Goal: Task Accomplishment & Management: Manage account settings

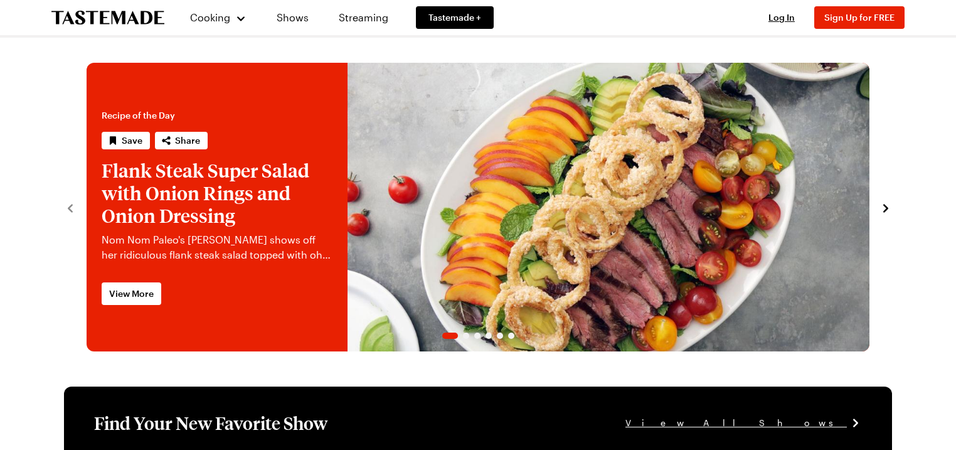
click at [776, 10] on div "Log In Sign Up Log In Sign Up for FREE" at bounding box center [831, 17] width 148 height 35
drag, startPoint x: 777, startPoint y: 9, endPoint x: 786, endPoint y: 18, distance: 12.5
click at [778, 9] on div "Log In Sign Up Log In Sign Up for FREE" at bounding box center [831, 17] width 148 height 35
click at [786, 18] on span "Log In" at bounding box center [782, 17] width 26 height 11
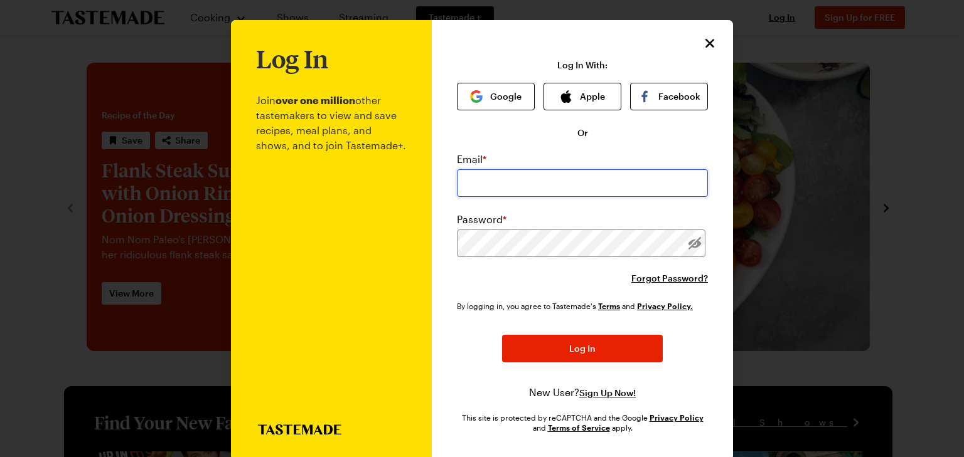
click at [492, 189] on input "email" at bounding box center [582, 183] width 251 height 28
type input "[EMAIL_ADDRESS][DOMAIN_NAME]"
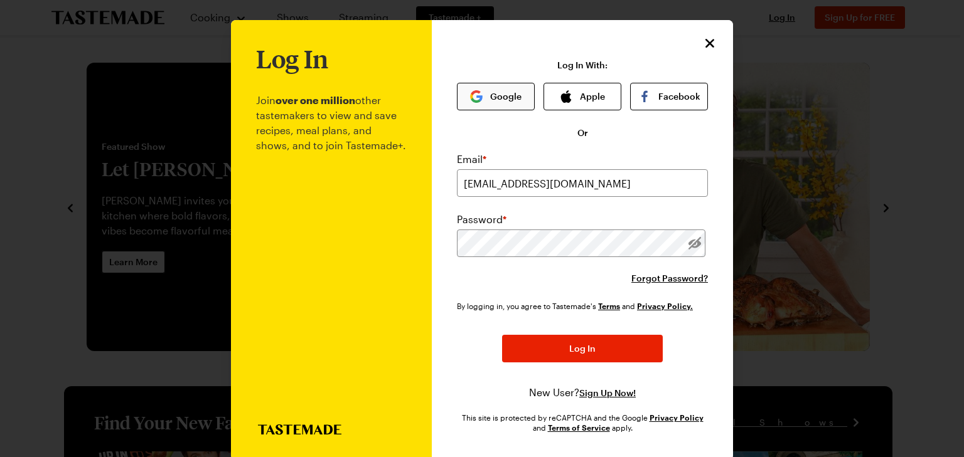
click at [487, 91] on button "Google" at bounding box center [496, 97] width 78 height 28
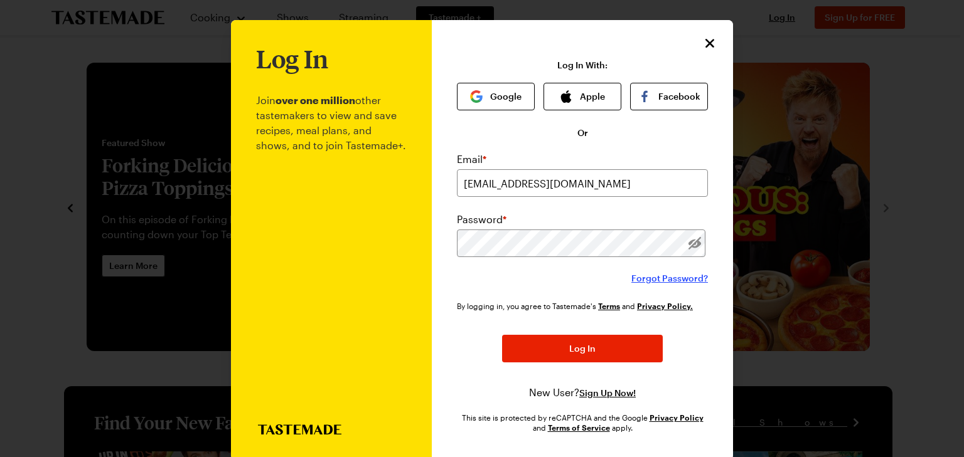
click at [658, 275] on span "Forgot Password?" at bounding box center [669, 278] width 77 height 13
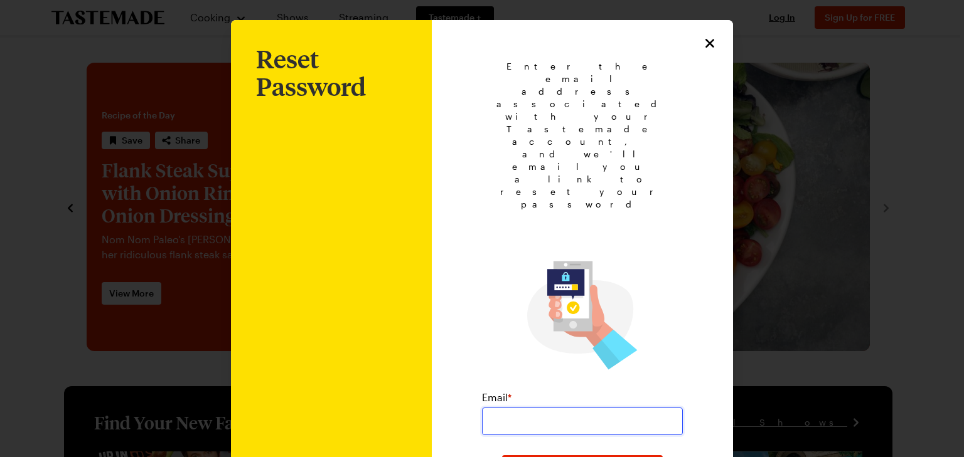
click at [528, 408] on input "email" at bounding box center [582, 422] width 201 height 28
type input "[EMAIL_ADDRESS][DOMAIN_NAME]"
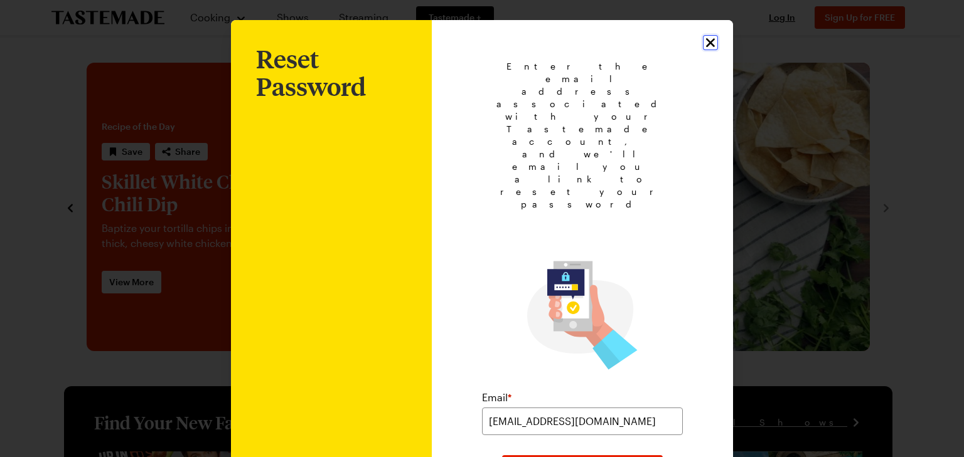
click at [703, 38] on icon "Close" at bounding box center [710, 42] width 15 height 15
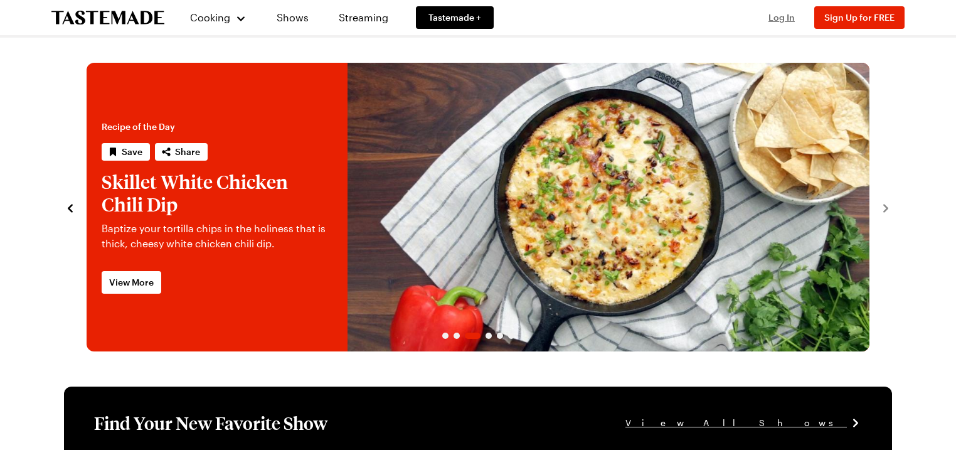
click at [774, 21] on span "Log In" at bounding box center [782, 17] width 26 height 11
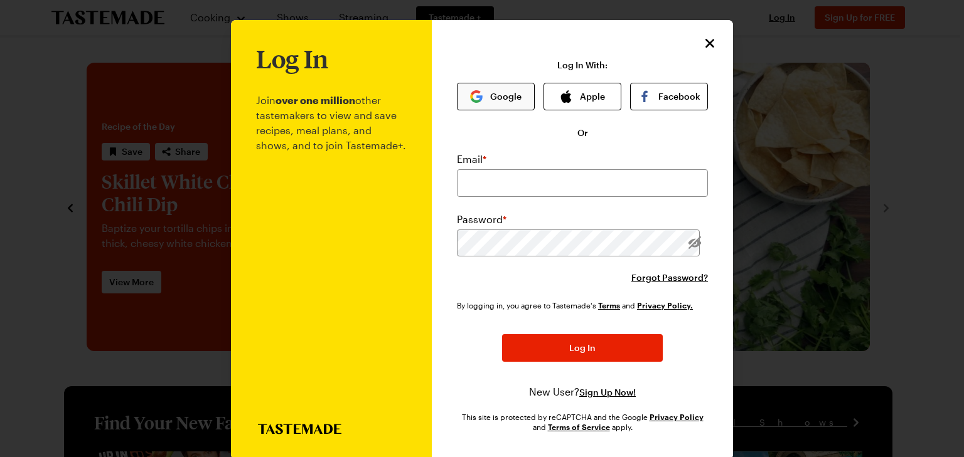
click at [487, 93] on button "Google" at bounding box center [496, 97] width 78 height 28
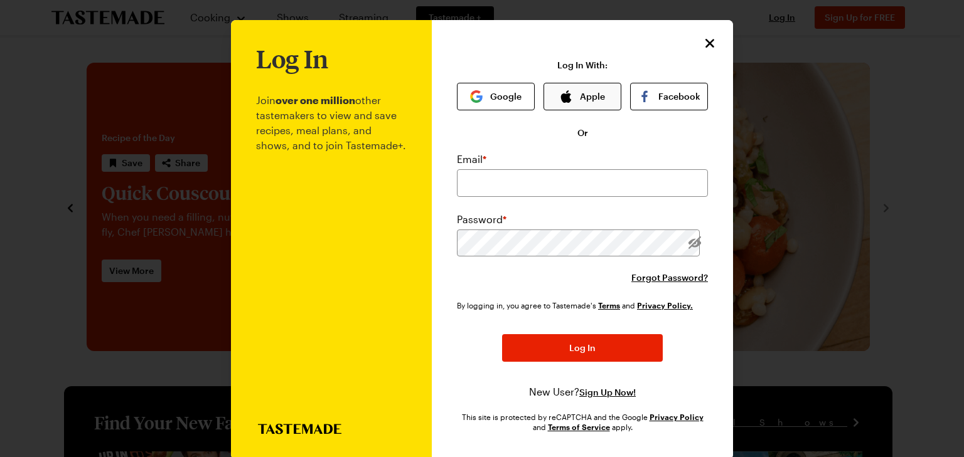
click at [595, 105] on button "Apple" at bounding box center [582, 97] width 78 height 28
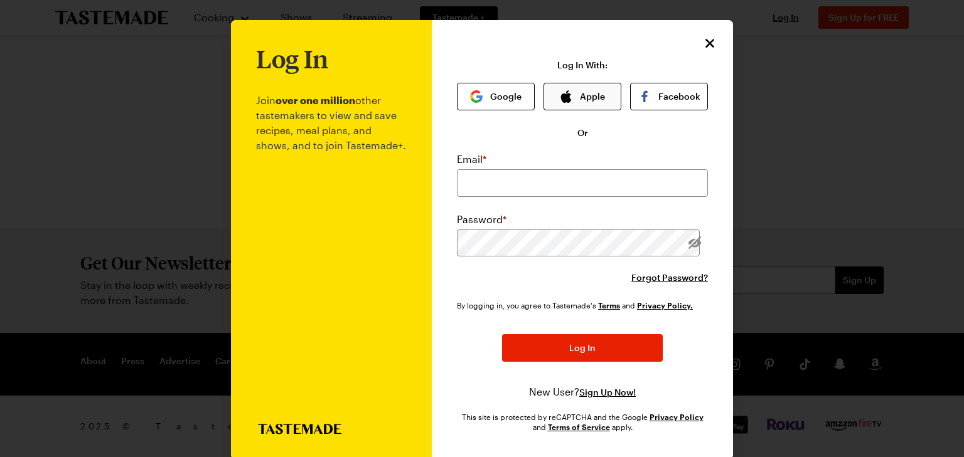
click at [579, 94] on button "Apple" at bounding box center [582, 97] width 78 height 28
click at [712, 42] on icon "Close" at bounding box center [710, 42] width 15 height 15
